Goal: Transaction & Acquisition: Obtain resource

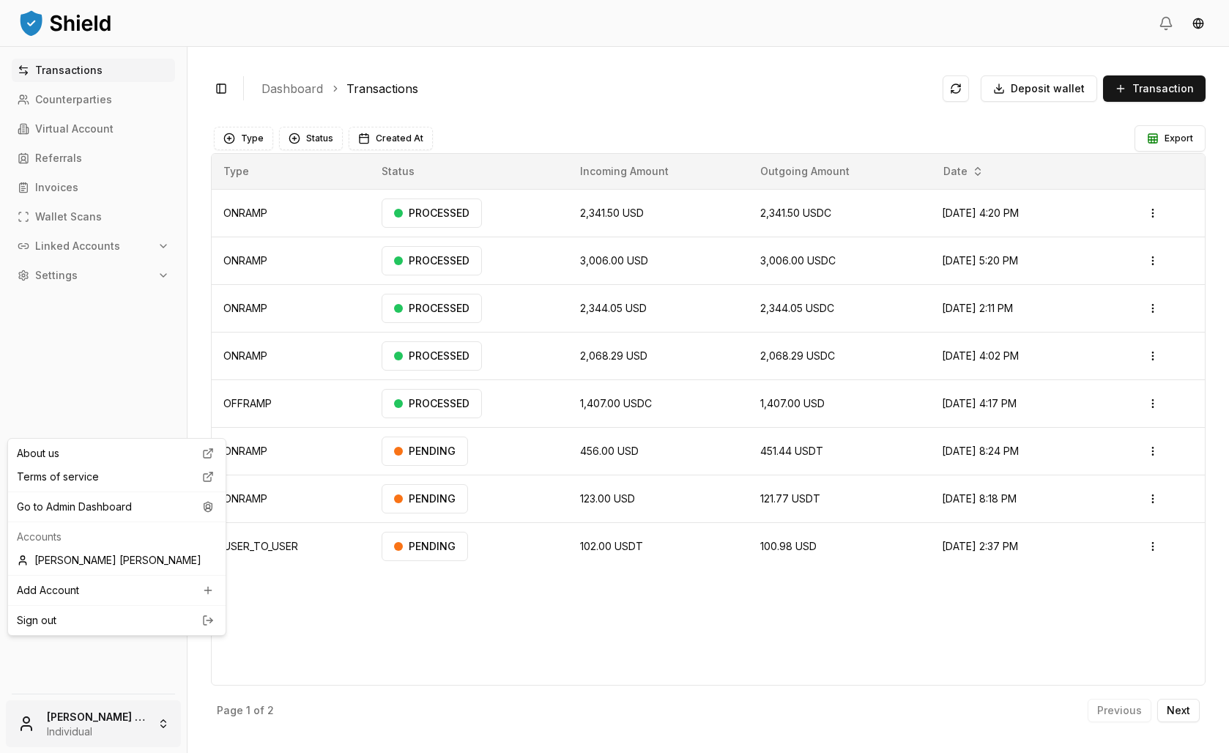
click at [67, 704] on html "Transactions Counterparties Virtual Account Referrals Invoices Wallet Scans Lin…" at bounding box center [614, 376] width 1229 height 753
click at [93, 518] on div "Go to Admin Dashboard" at bounding box center [117, 506] width 212 height 23
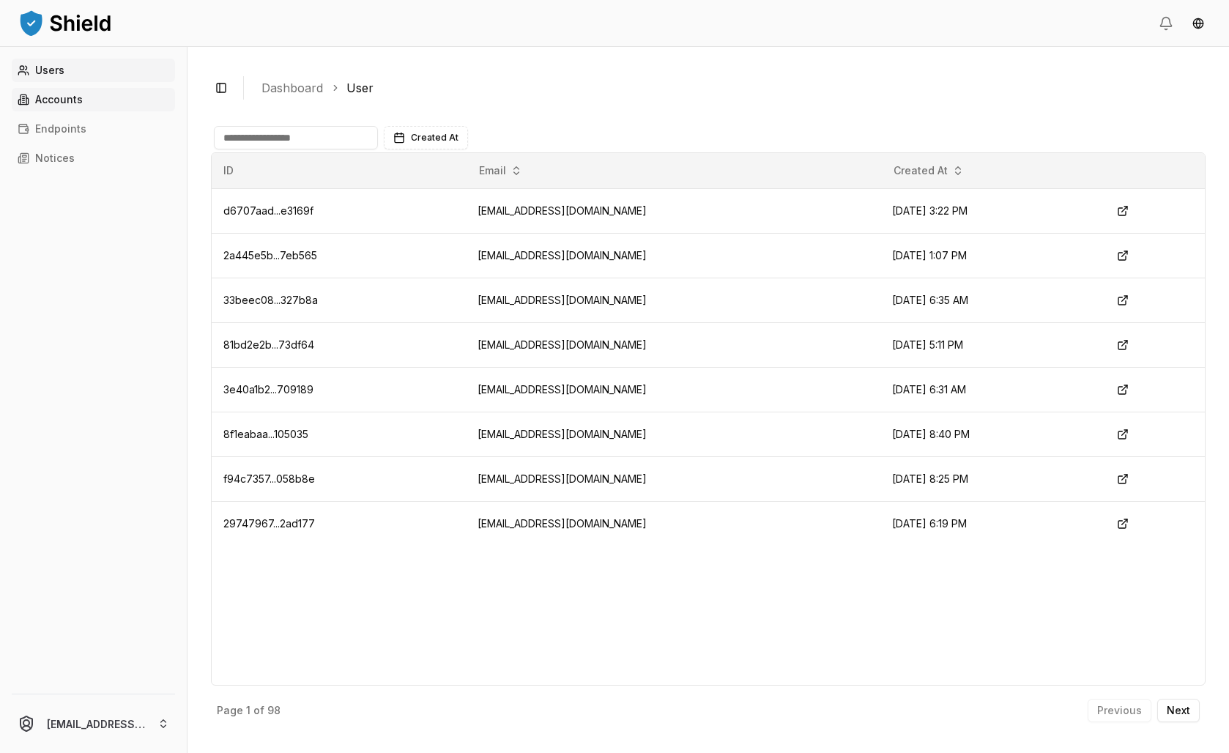
click at [115, 111] on link "Accounts" at bounding box center [93, 99] width 163 height 23
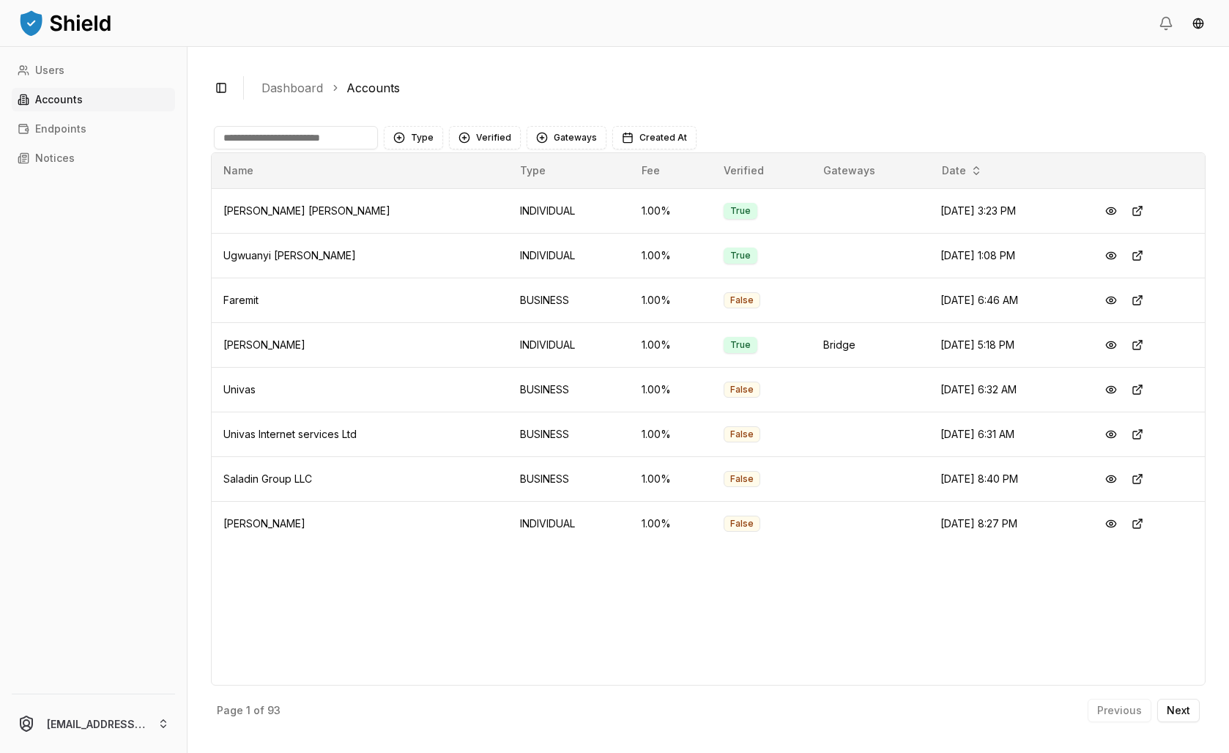
click at [327, 149] on input at bounding box center [296, 137] width 164 height 23
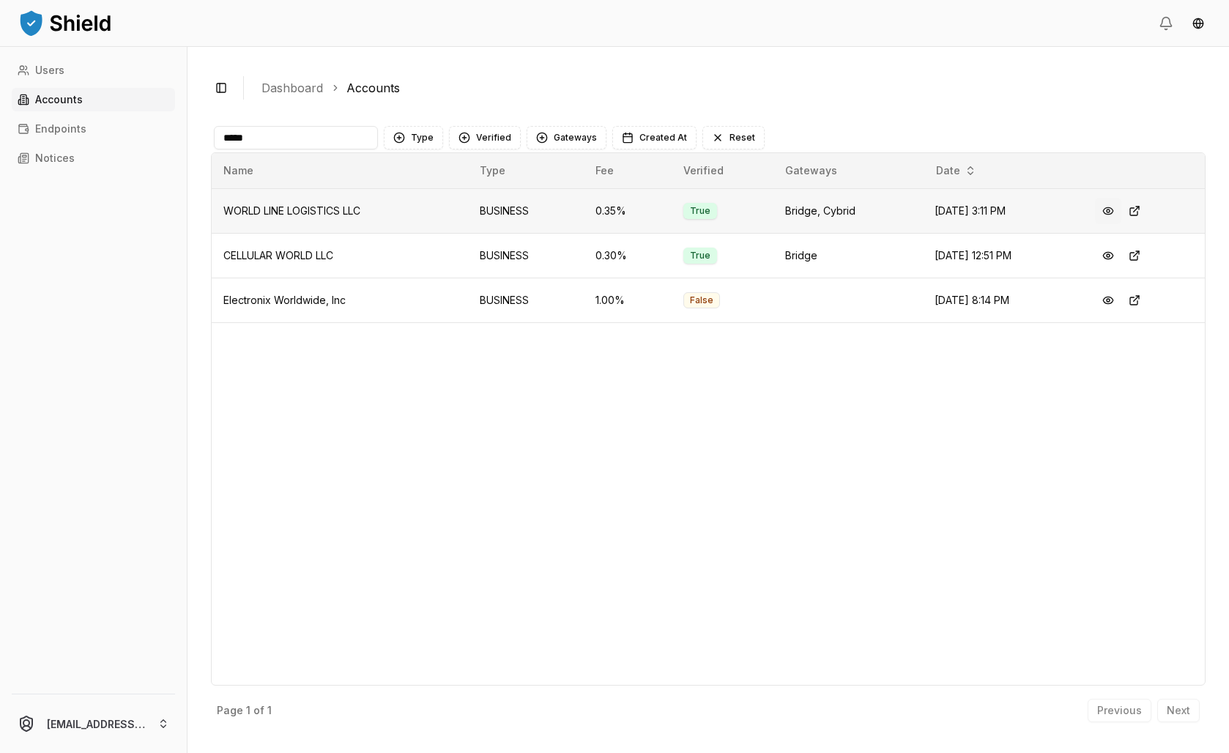
type input "*****"
click at [1120, 224] on button at bounding box center [1108, 211] width 26 height 26
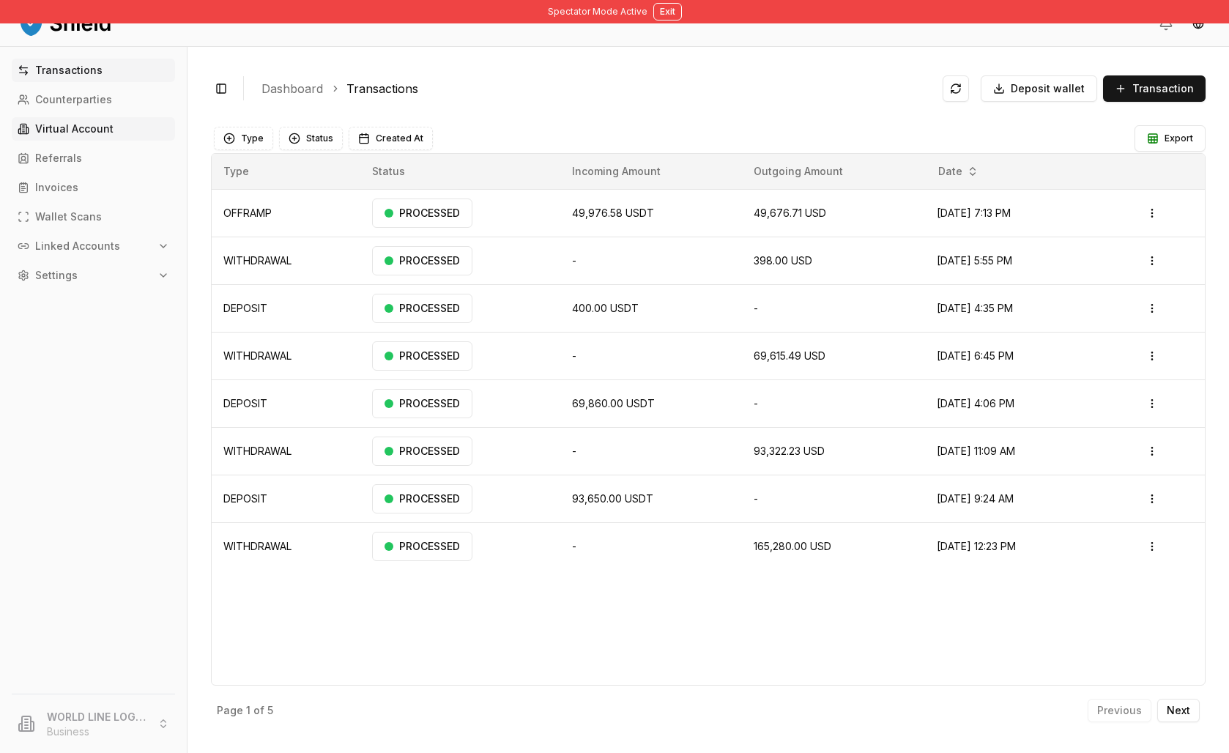
click at [92, 134] on p "Virtual Account" at bounding box center [74, 129] width 78 height 10
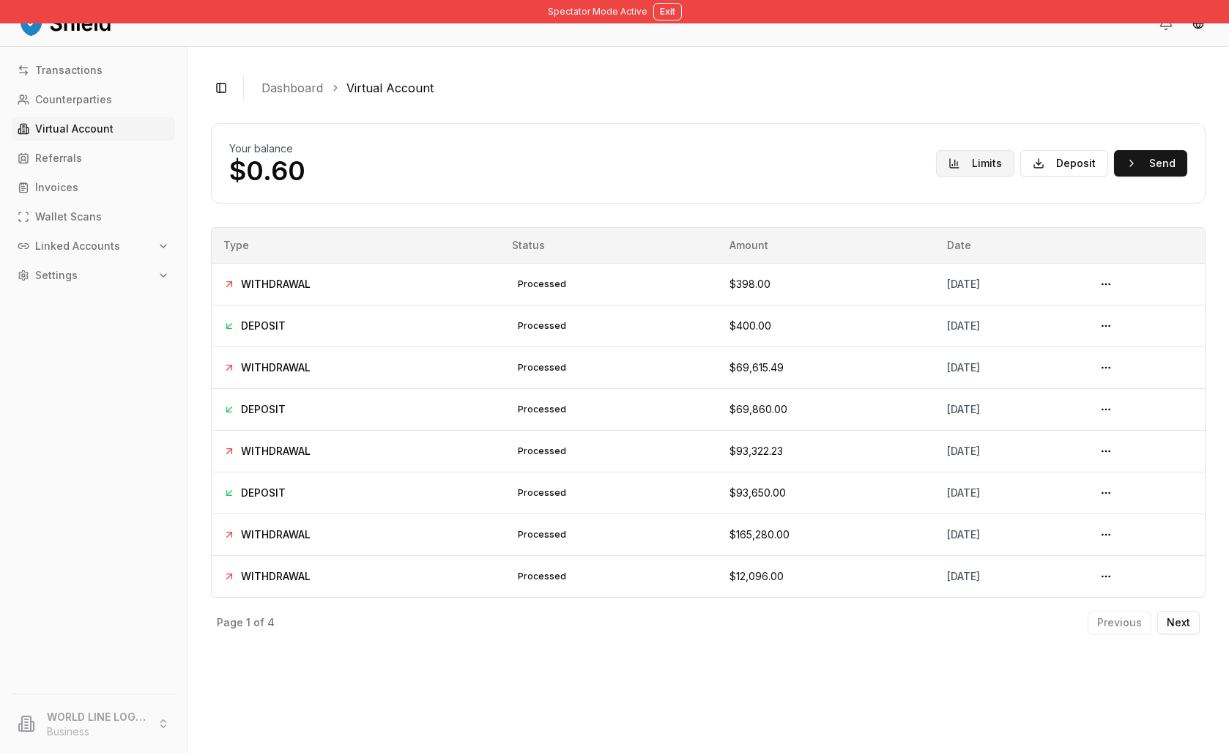
click at [936, 176] on button "Limits" at bounding box center [975, 163] width 78 height 26
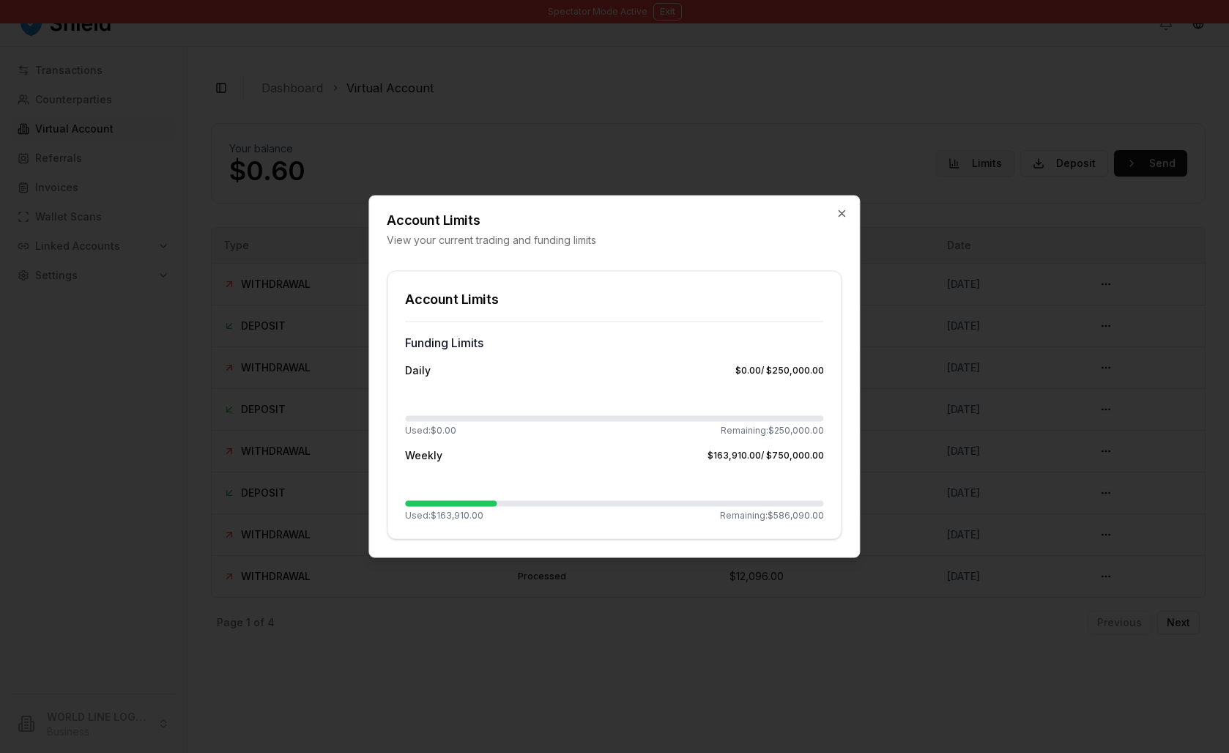
click at [890, 197] on div at bounding box center [614, 376] width 1229 height 753
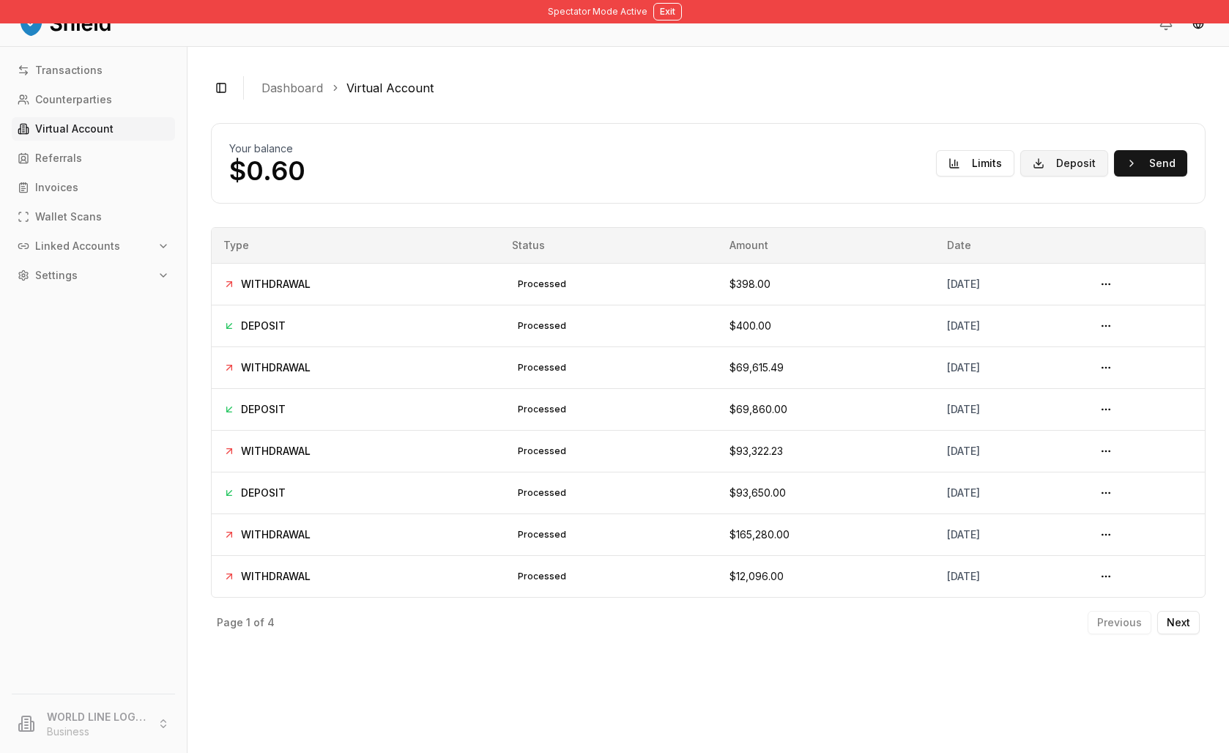
click at [1020, 176] on button "Deposit" at bounding box center [1064, 163] width 88 height 26
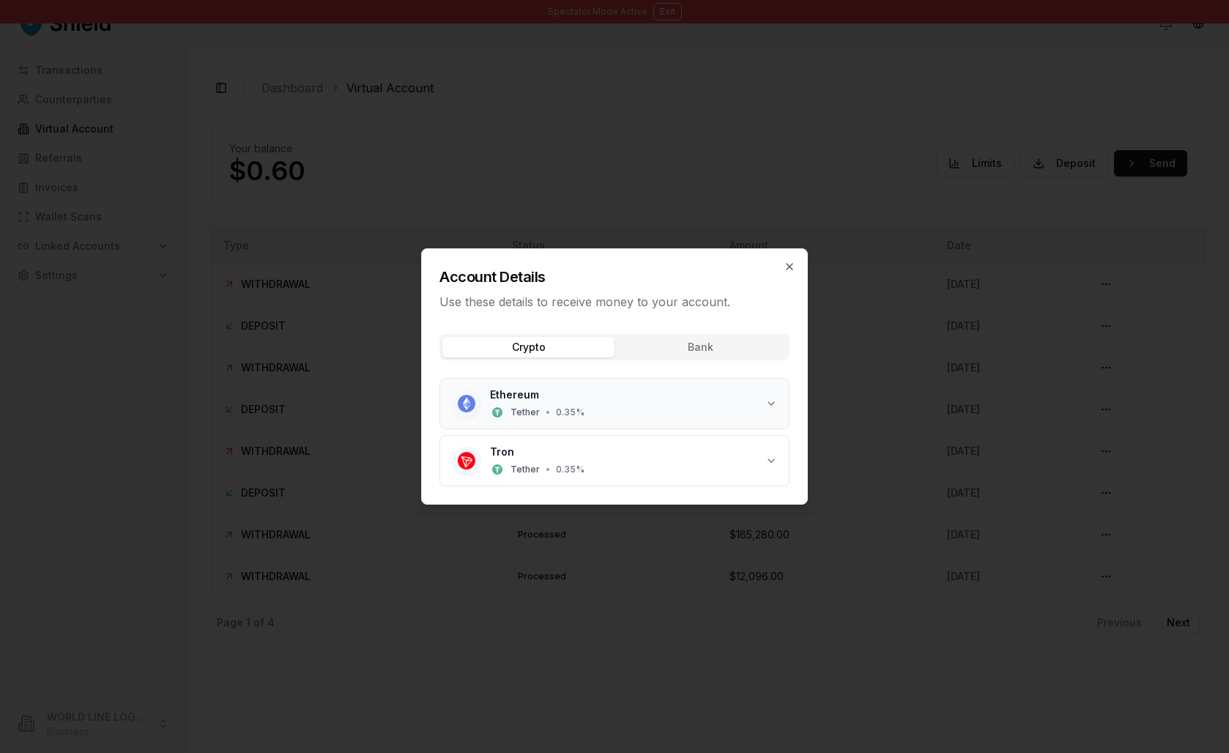
click at [672, 420] on div "Ethereum Tether • 0.35 %" at bounding box center [627, 403] width 275 height 32
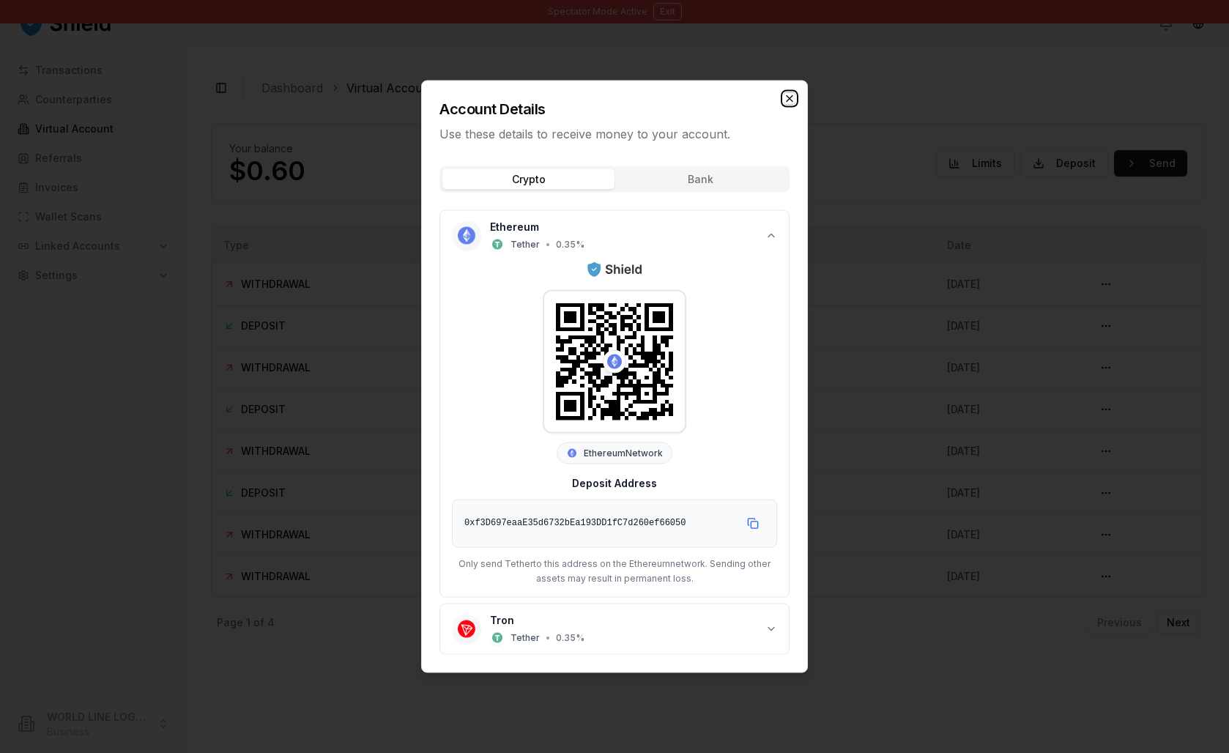
click at [795, 93] on icon "button" at bounding box center [789, 99] width 12 height 12
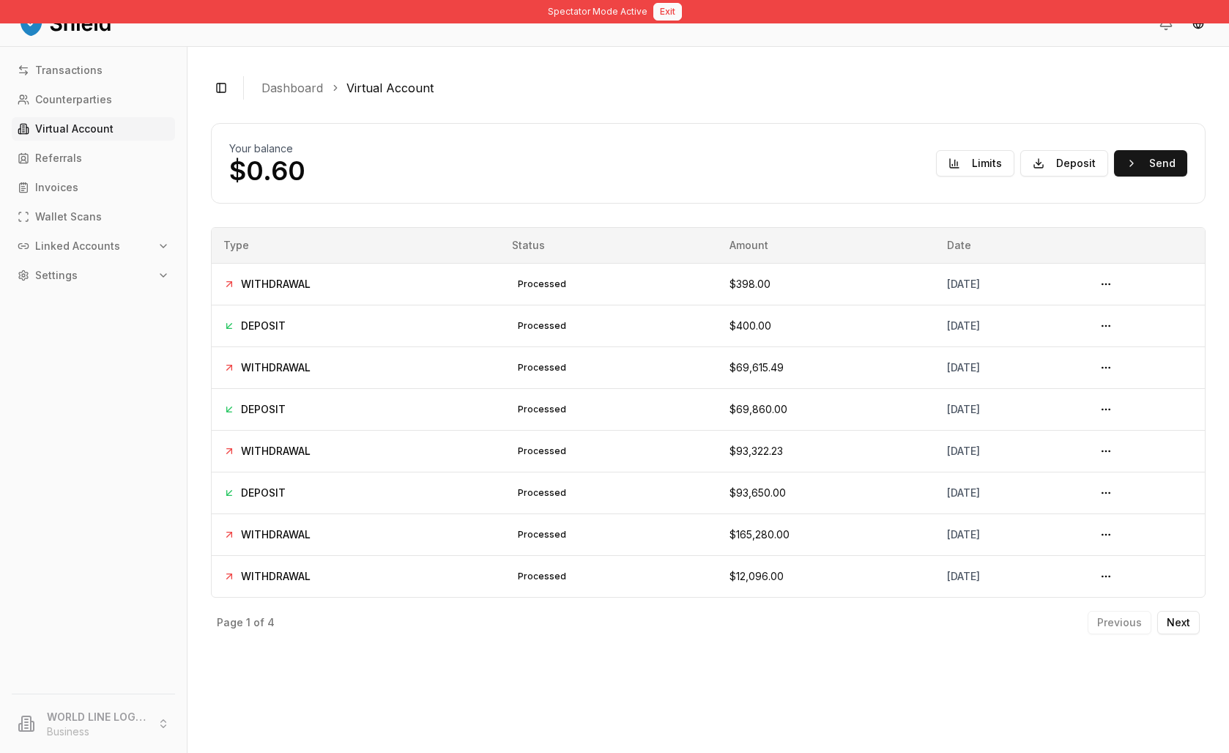
click at [670, 13] on button "Exit" at bounding box center [667, 12] width 29 height 18
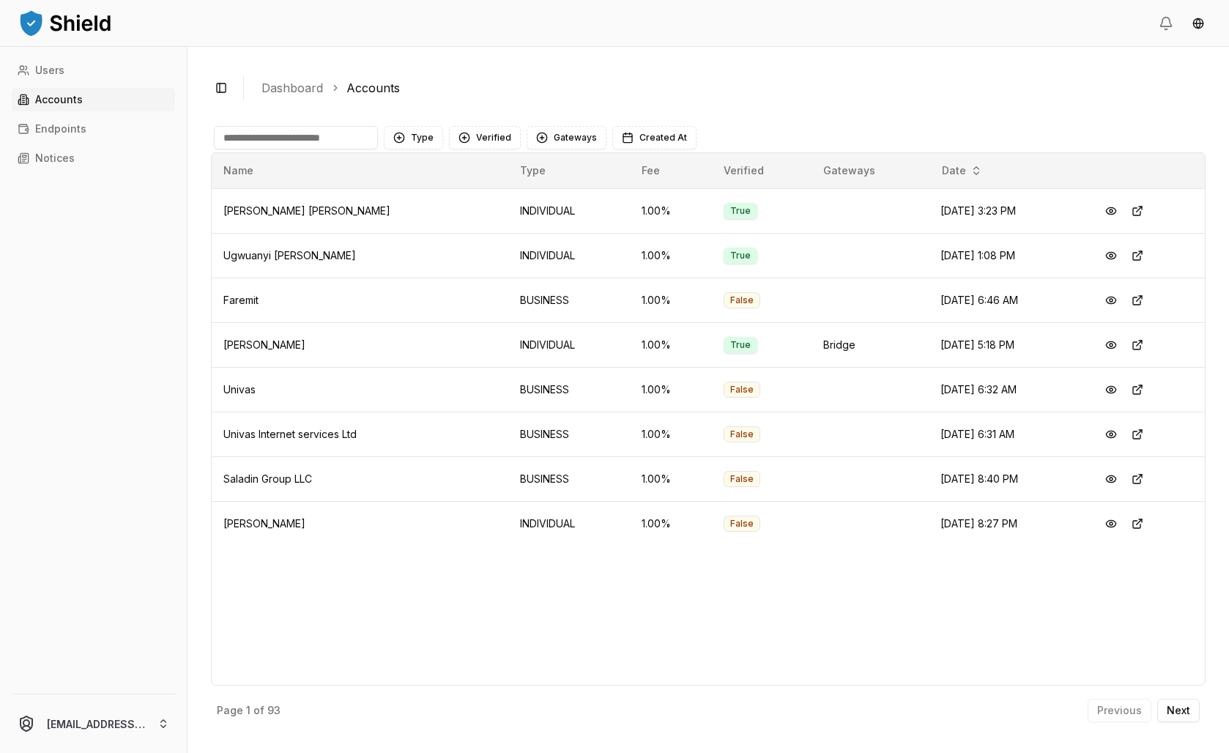
click at [281, 149] on input at bounding box center [296, 137] width 164 height 23
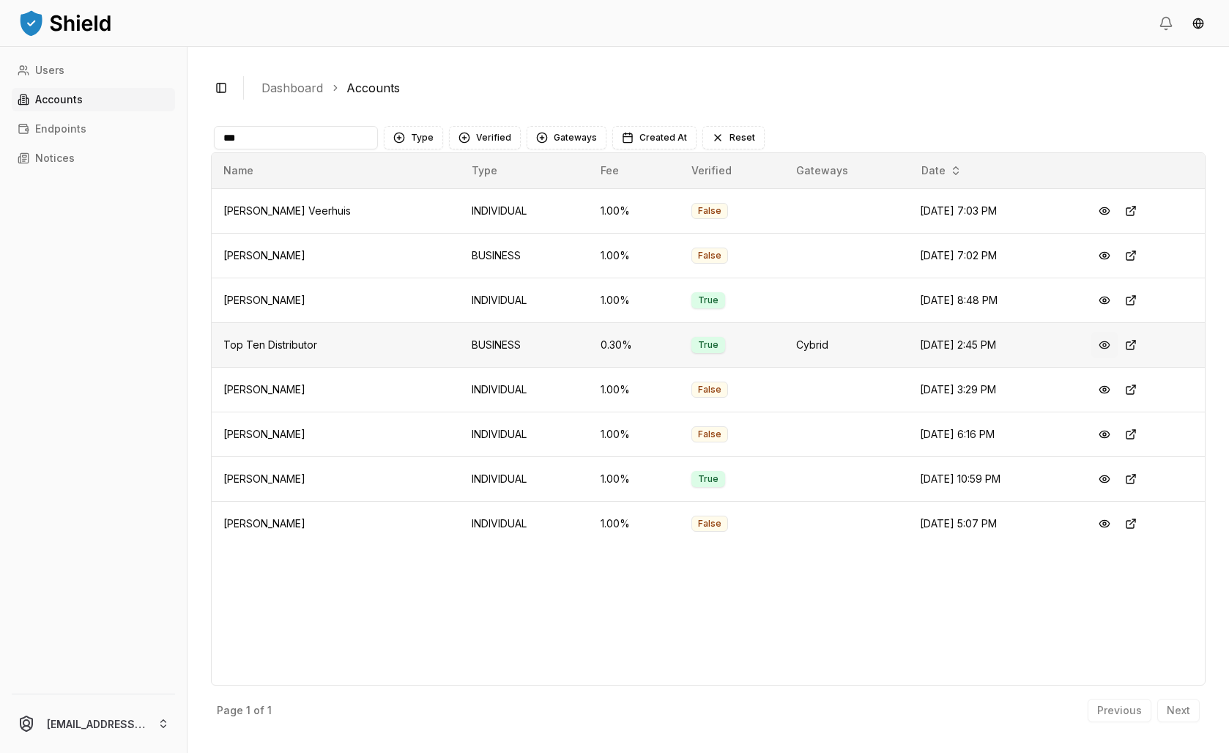
type input "***"
click at [1117, 358] on button at bounding box center [1104, 345] width 26 height 26
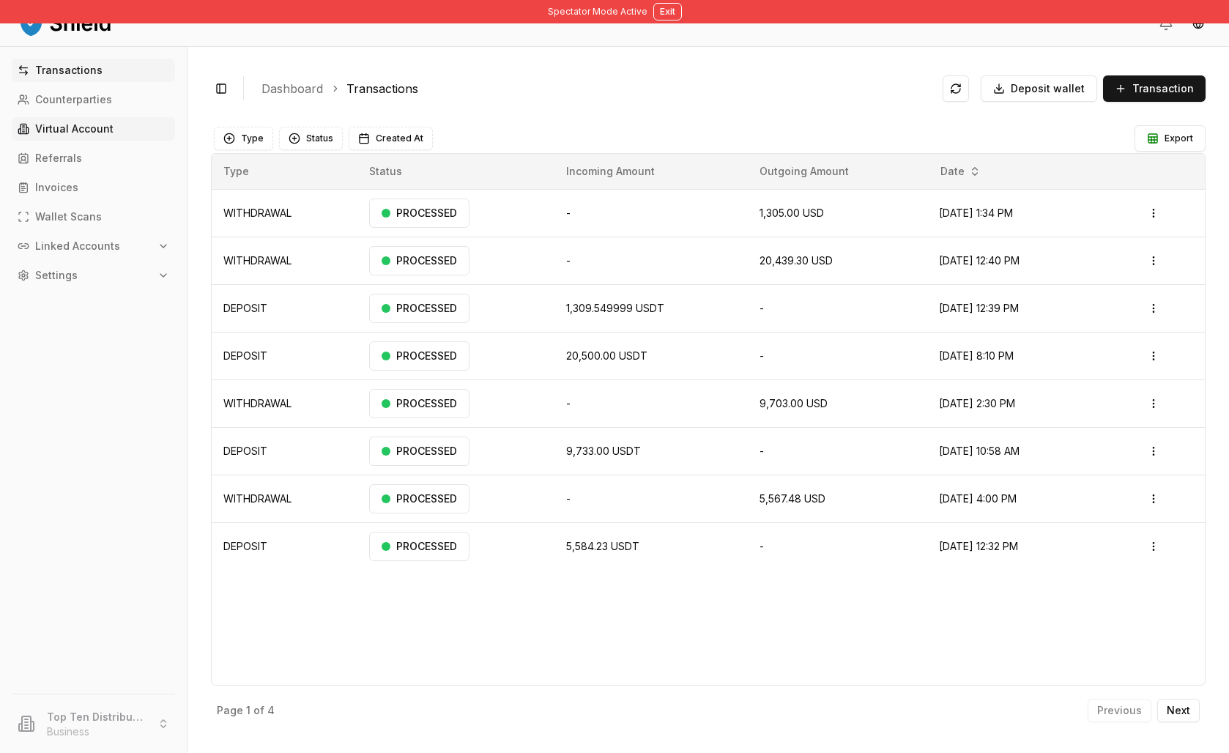
click at [87, 141] on link "Virtual Account" at bounding box center [93, 128] width 163 height 23
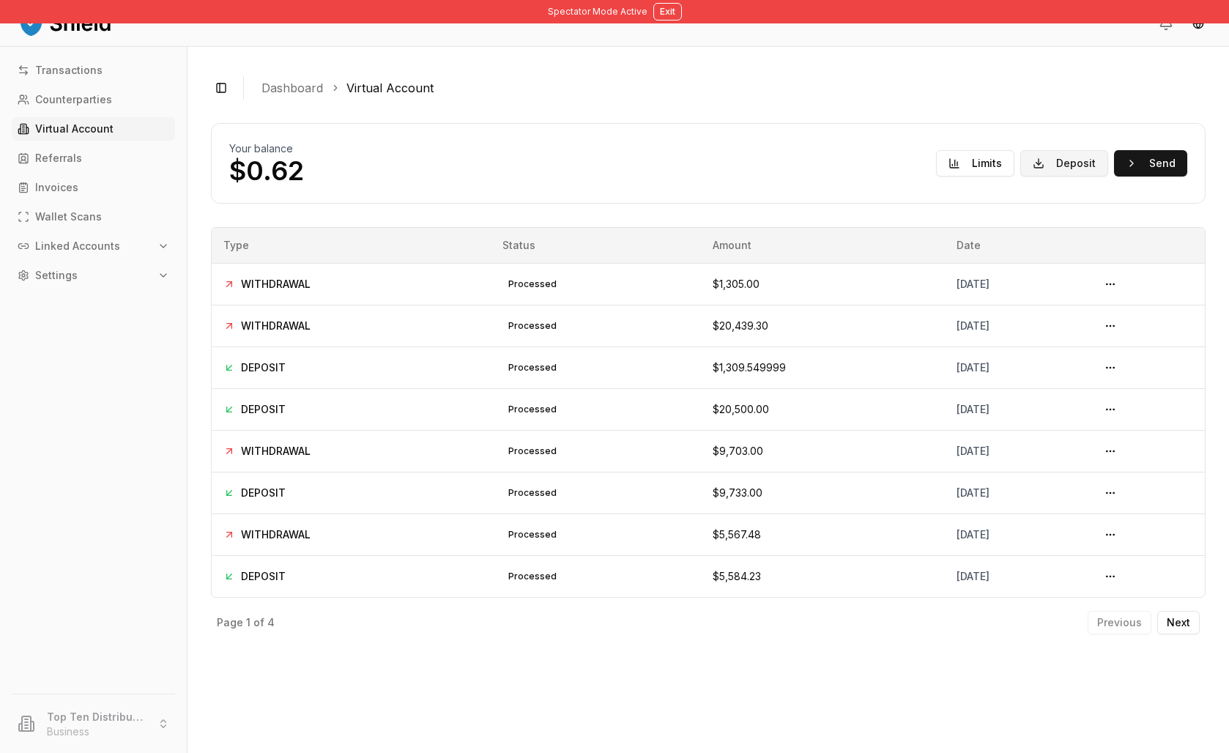
click at [1051, 176] on button "Deposit" at bounding box center [1064, 163] width 88 height 26
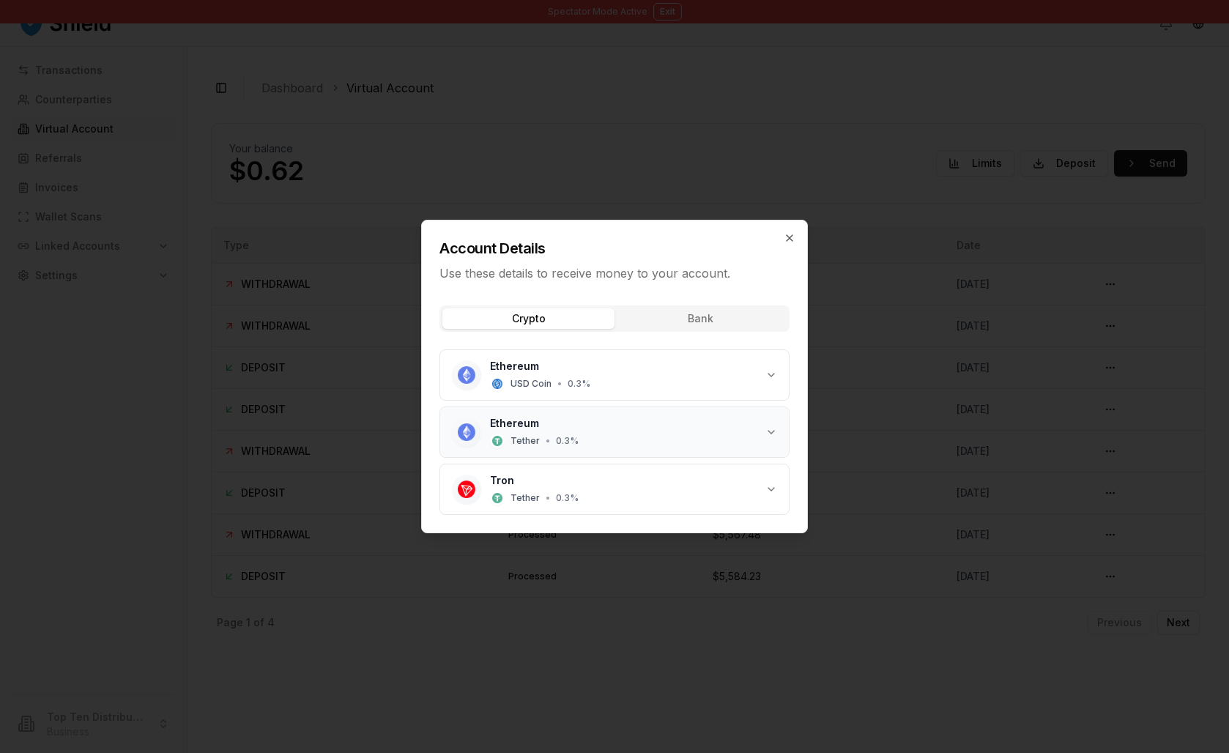
click at [595, 447] on div "Ethereum Tether • 0.3 %" at bounding box center [627, 432] width 275 height 32
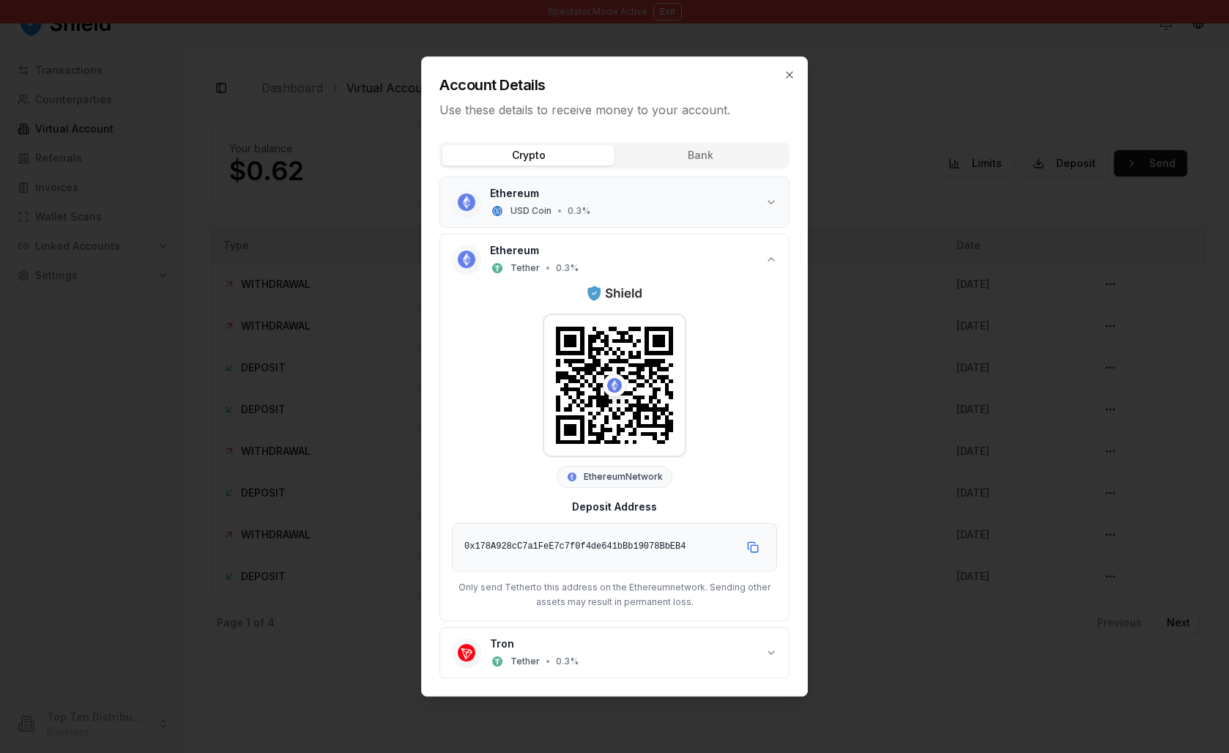
scroll to position [10, 0]
click at [584, 218] on div "Ethereum USD Coin • 0.3 %" at bounding box center [627, 202] width 275 height 32
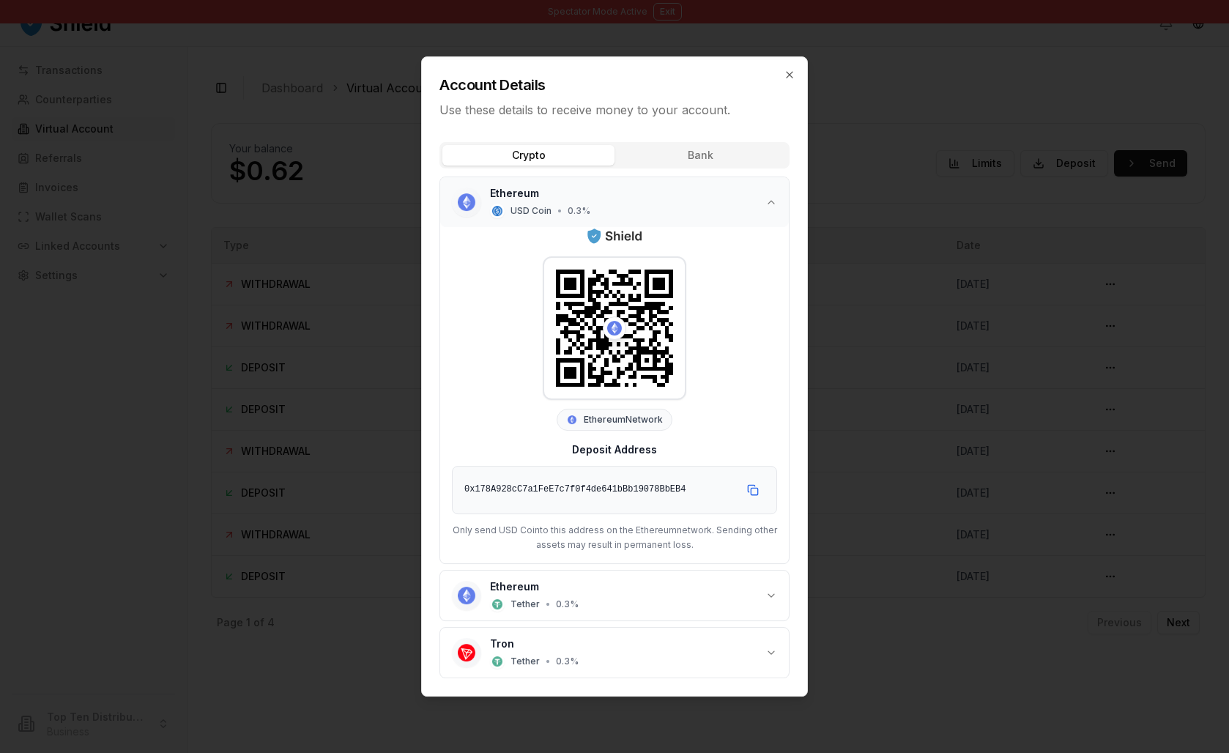
click at [584, 218] on div "Ethereum USD Coin • 0.3 %" at bounding box center [627, 202] width 275 height 32
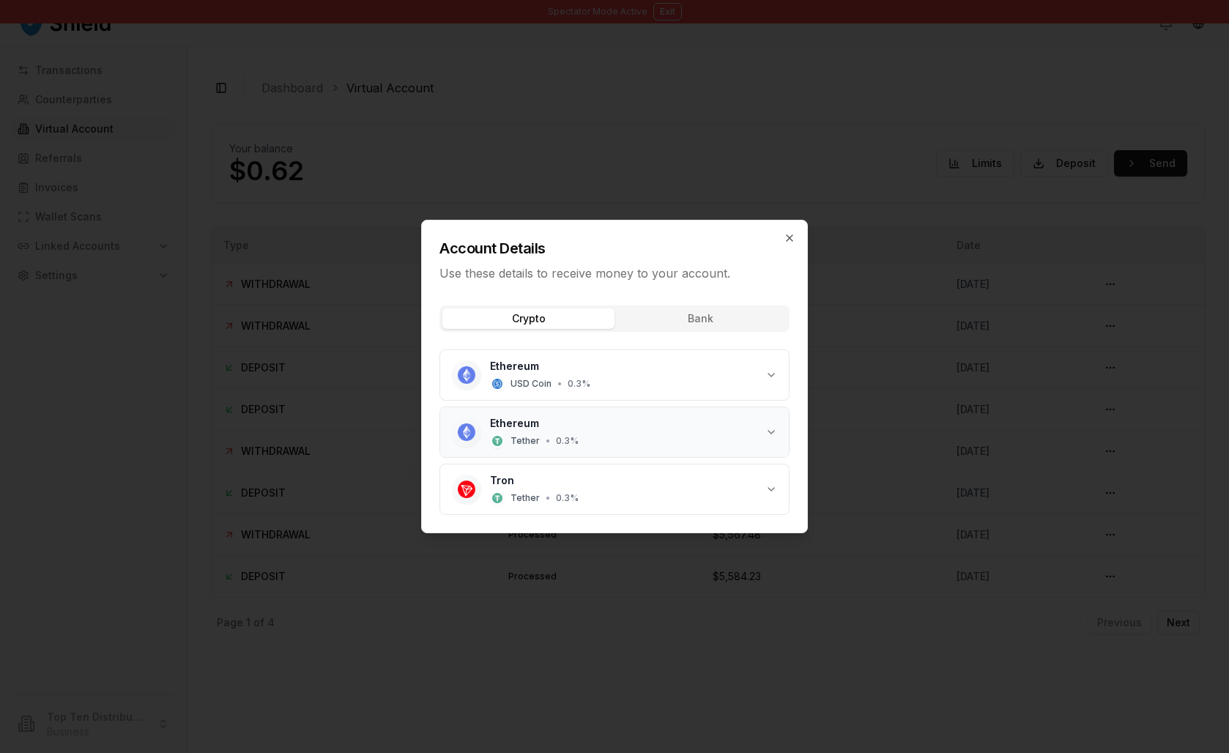
click at [516, 447] on span "Tether" at bounding box center [524, 441] width 29 height 12
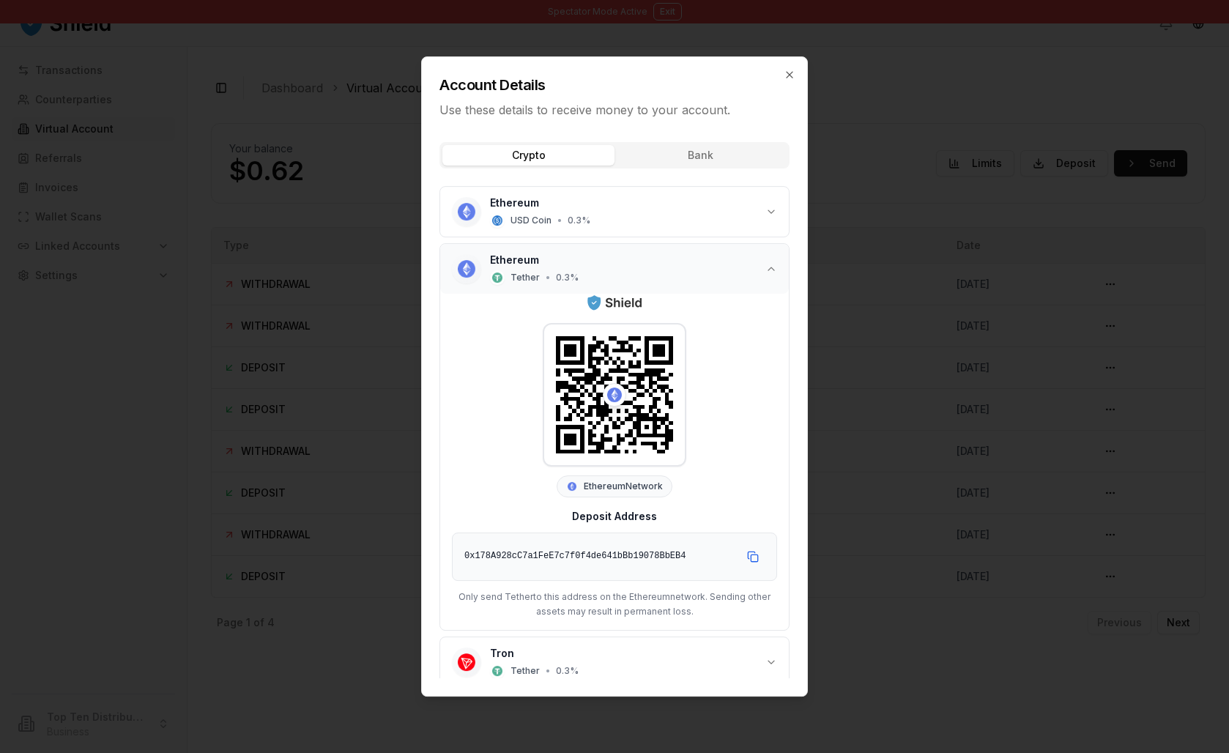
click at [515, 294] on button "Ethereum Tether • 0.3 %" at bounding box center [614, 269] width 348 height 50
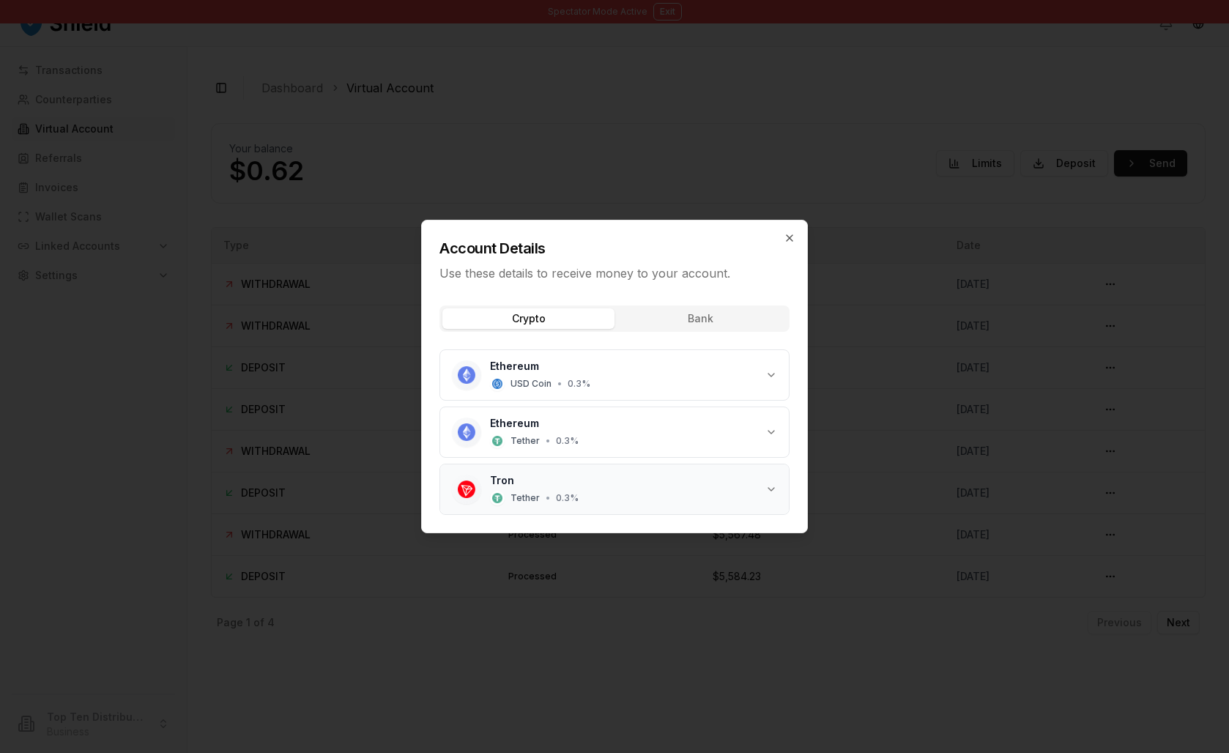
click at [510, 504] on span "Tether" at bounding box center [524, 498] width 29 height 12
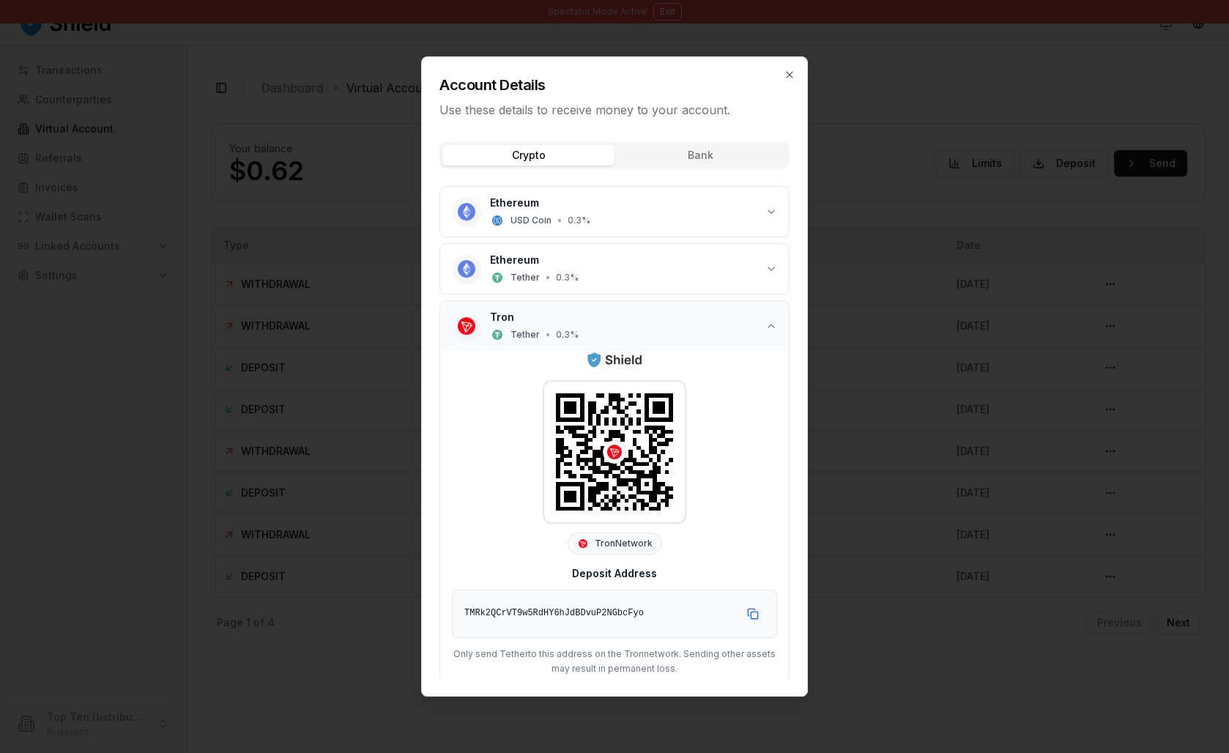
scroll to position [140, 0]
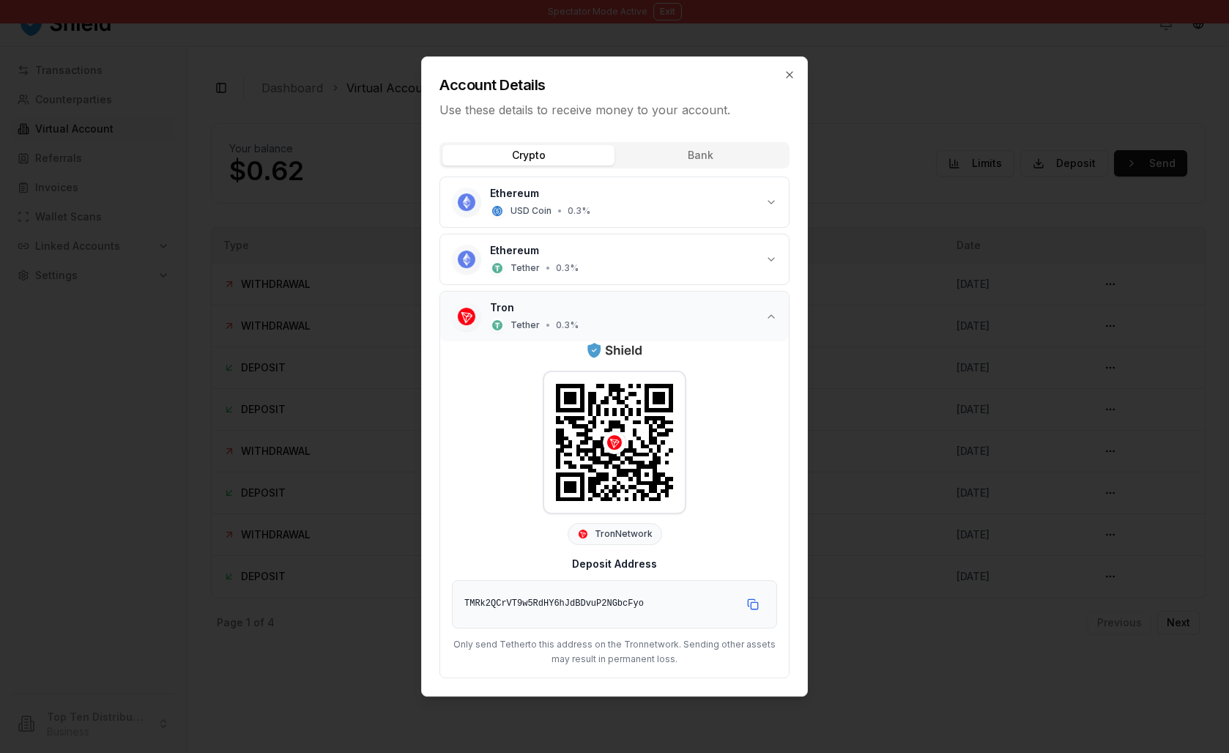
click at [511, 300] on div "Tron Tether • 0.3 %" at bounding box center [627, 316] width 275 height 32
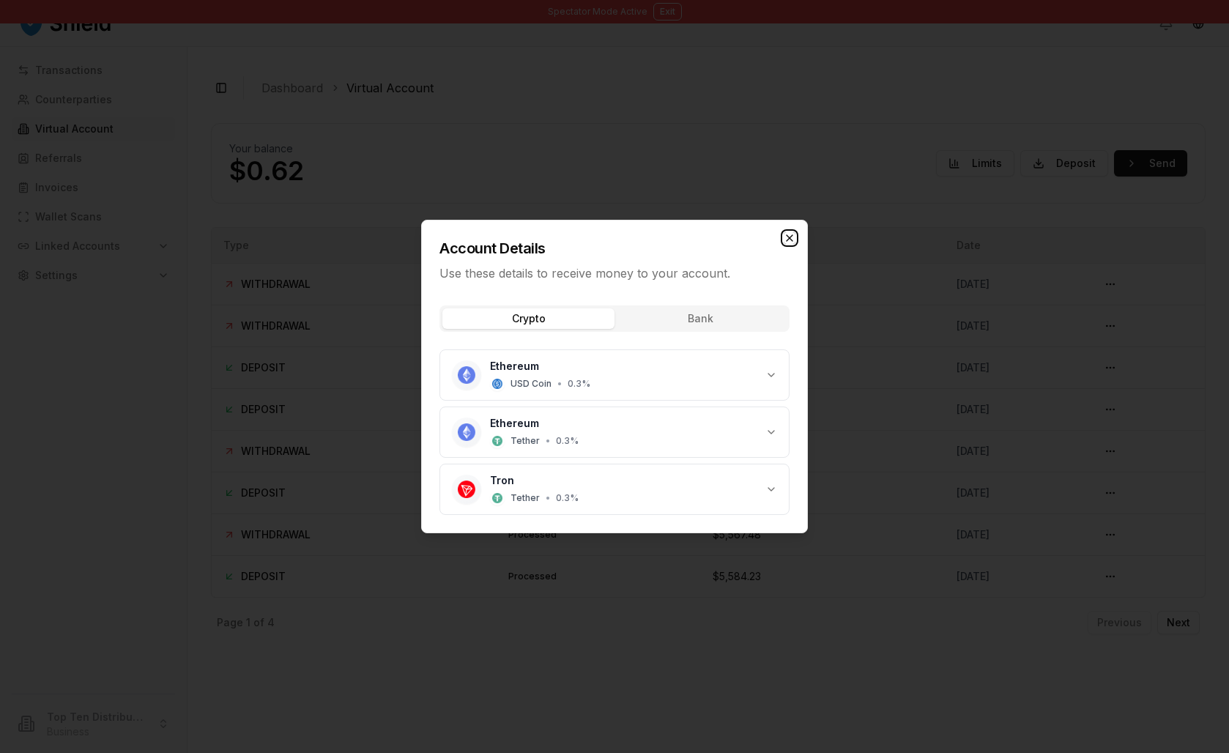
click at [795, 232] on icon "button" at bounding box center [789, 238] width 12 height 12
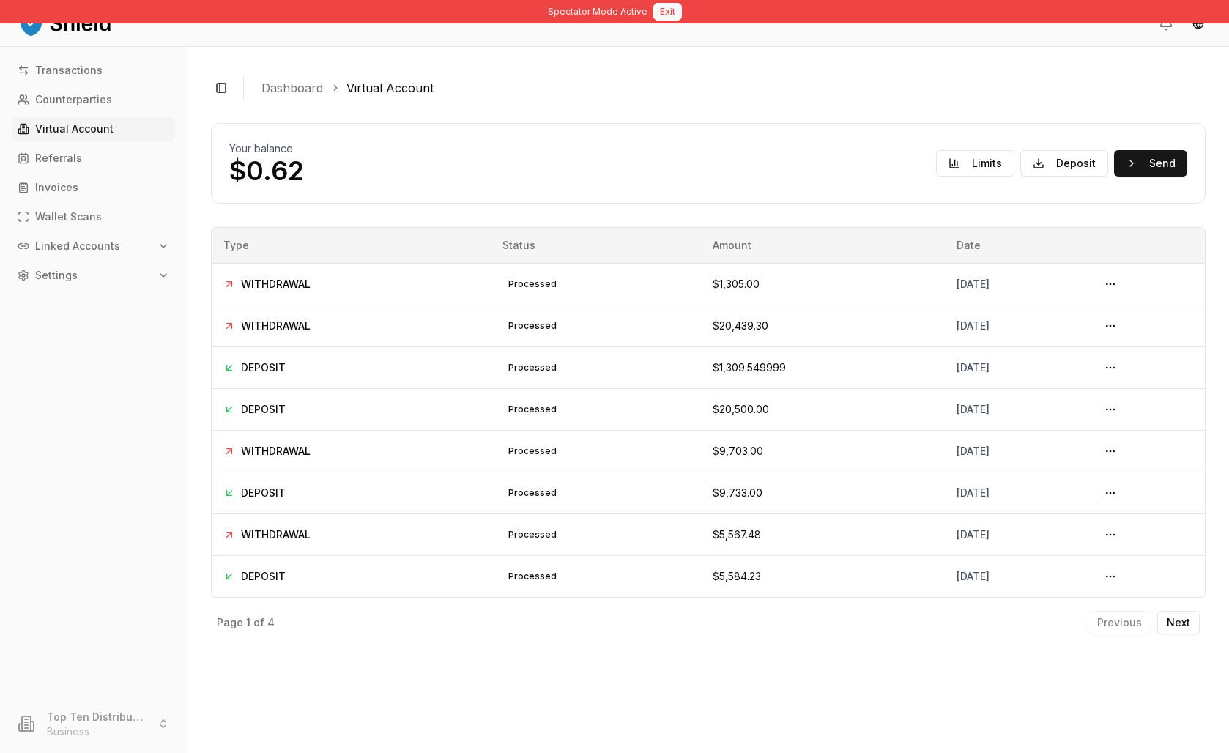
click at [679, 20] on button "Exit" at bounding box center [667, 12] width 29 height 18
